Goal: Obtain resource: Download file/media

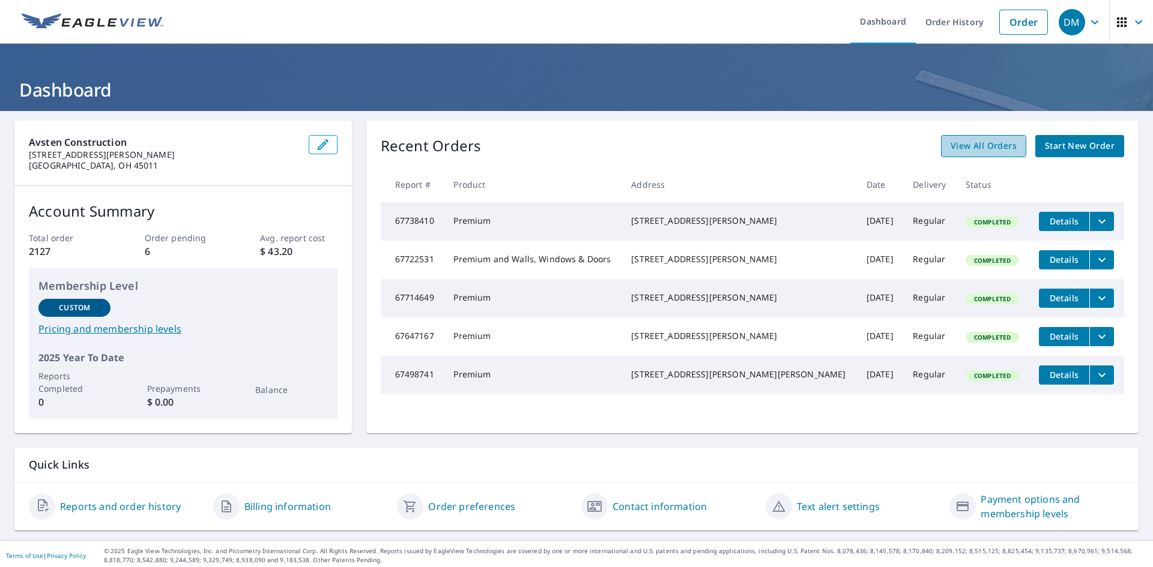
click at [961, 148] on span "View All Orders" at bounding box center [983, 146] width 66 height 15
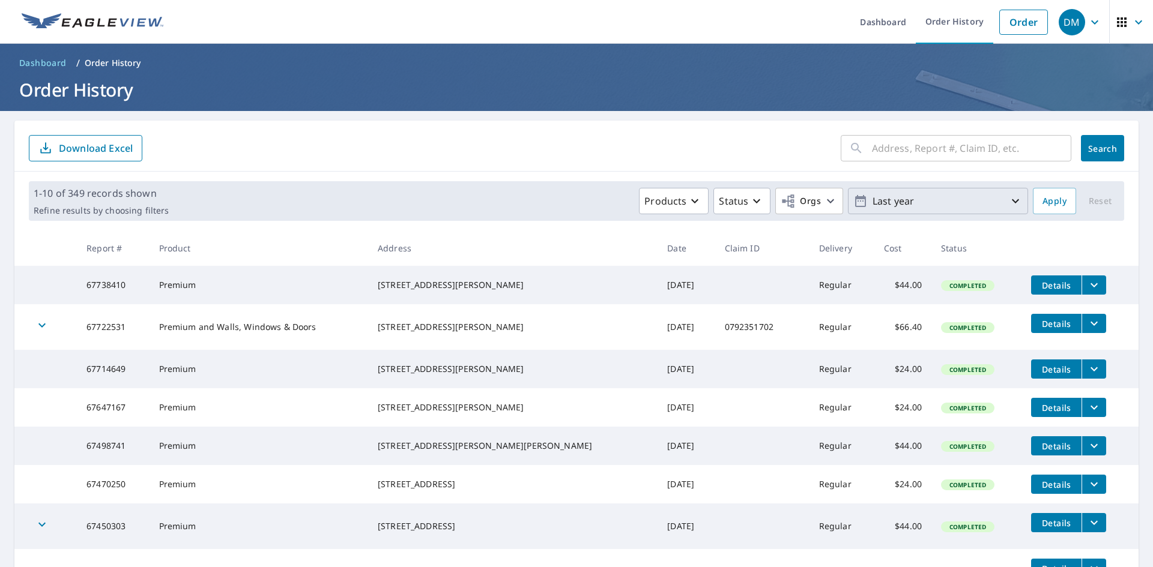
click at [947, 201] on p "Last year" at bounding box center [937, 201] width 140 height 21
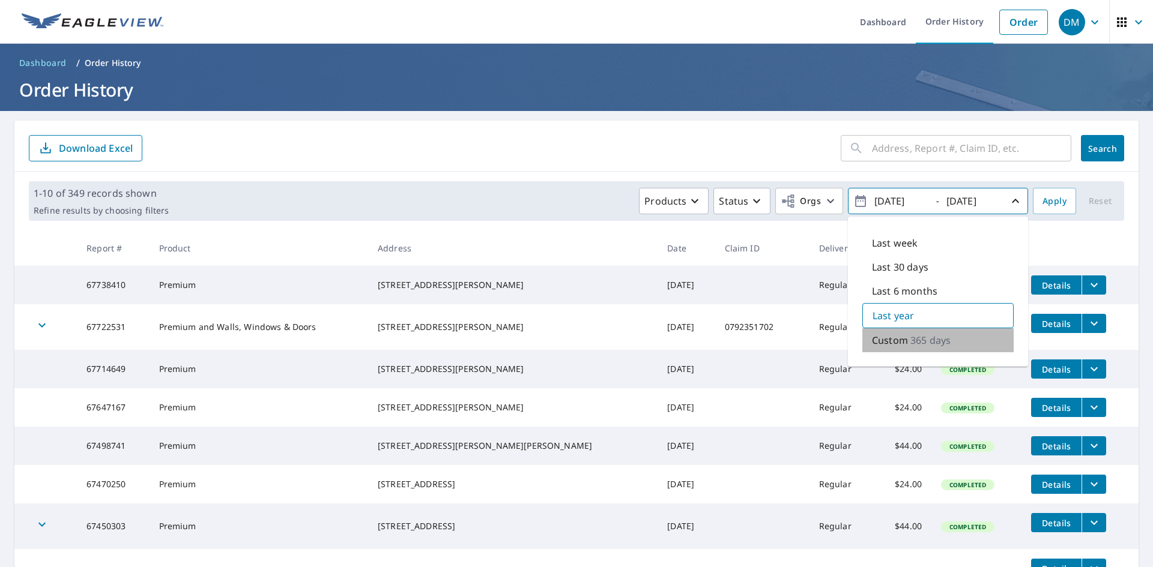
click at [883, 346] on p "Custom" at bounding box center [890, 340] width 36 height 14
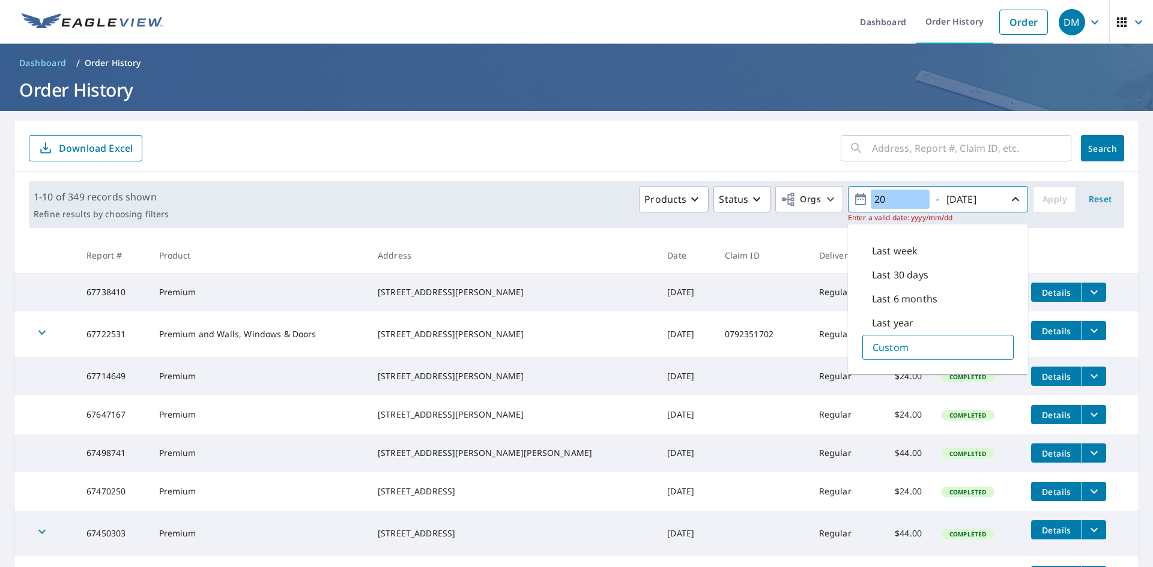
type input "2"
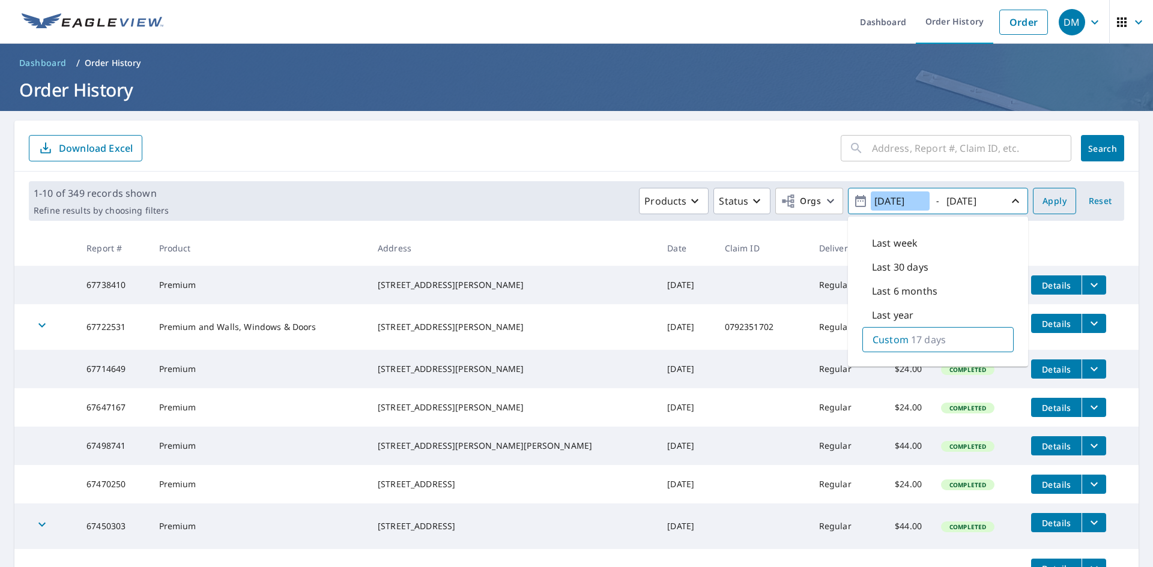
type input "[DATE]"
click at [1033, 202] on button "Apply" at bounding box center [1054, 201] width 43 height 26
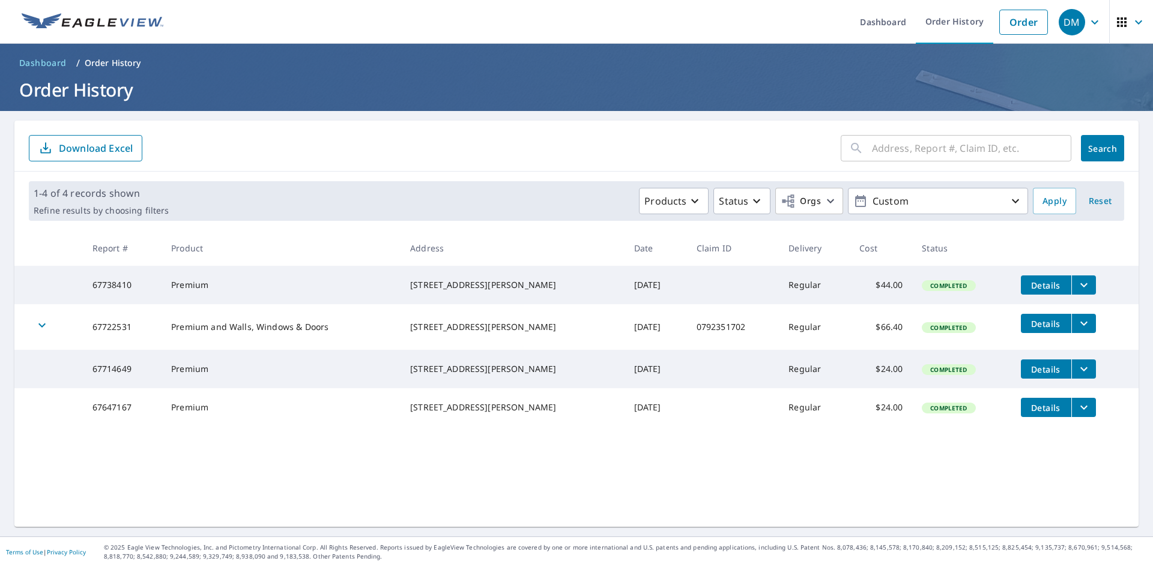
click at [61, 147] on p "Download Excel" at bounding box center [96, 148] width 74 height 13
